Goal: Task Accomplishment & Management: Manage account settings

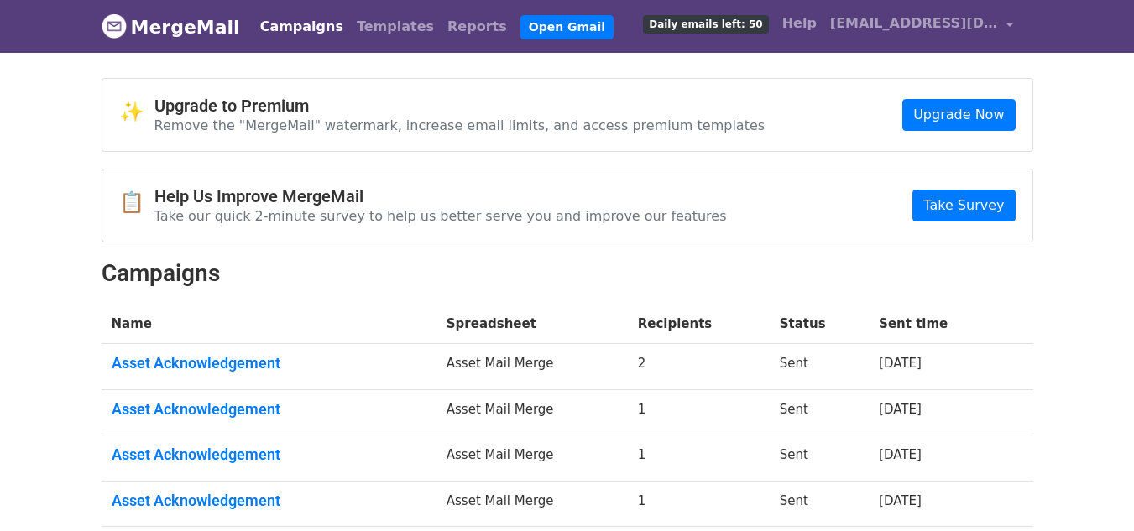
click at [267, 26] on link "Campaigns" at bounding box center [302, 27] width 97 height 34
click at [350, 24] on link "Templates" at bounding box center [395, 27] width 91 height 34
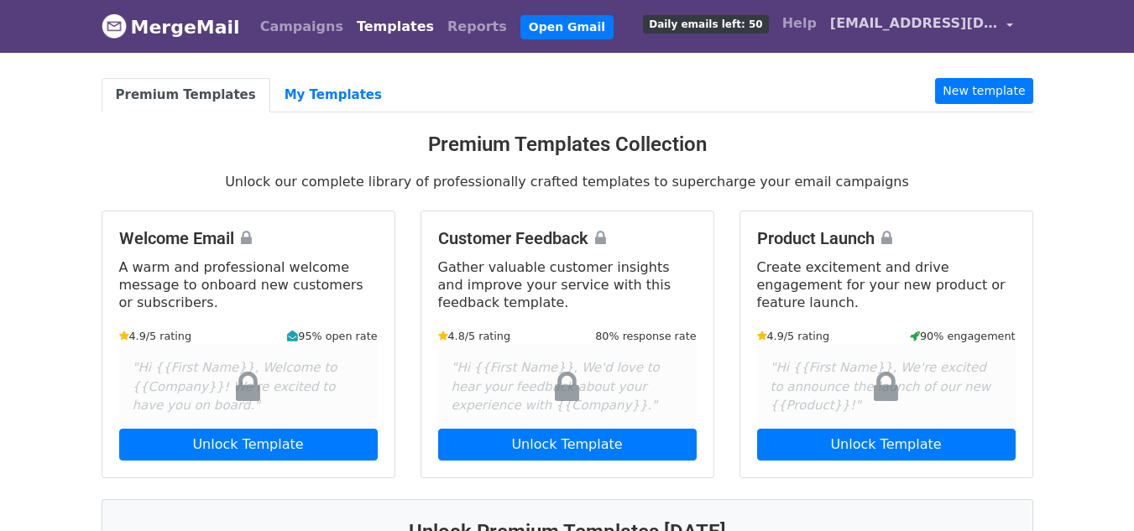
click at [1003, 23] on link "[EMAIL_ADDRESS][DOMAIN_NAME]" at bounding box center [922, 26] width 196 height 39
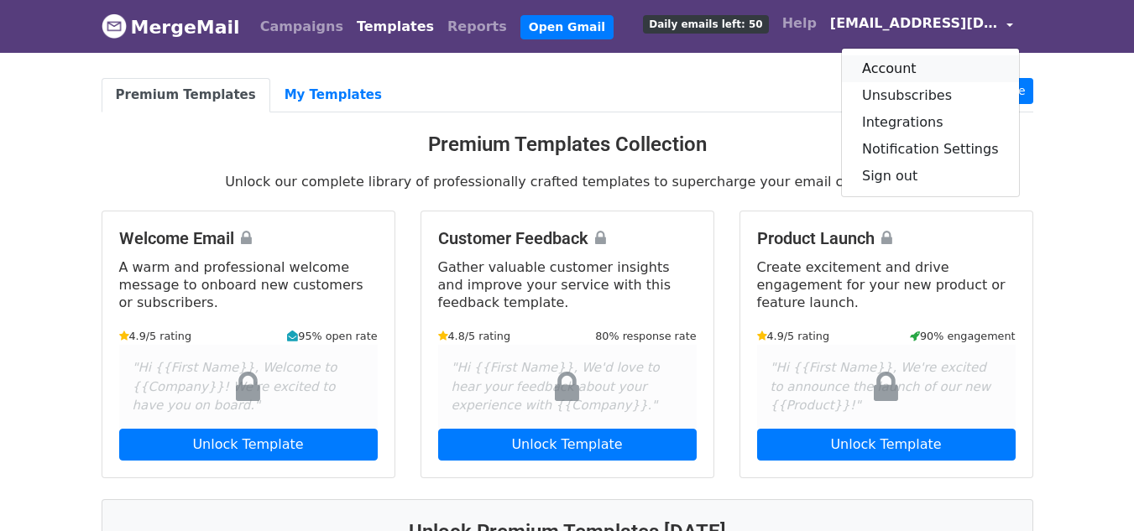
click at [924, 68] on link "Account" at bounding box center [930, 68] width 177 height 27
